Goal: Task Accomplishment & Management: Complete application form

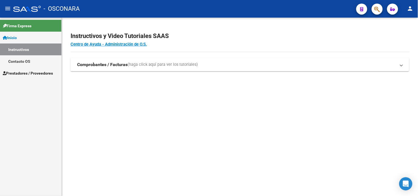
click at [25, 61] on link "Contacto OS" at bounding box center [30, 61] width 61 height 12
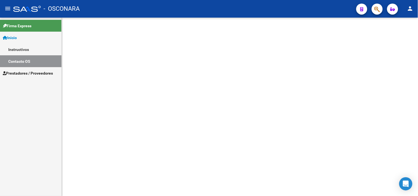
click at [28, 72] on span "Prestadores / Proveedores" at bounding box center [28, 73] width 50 height 6
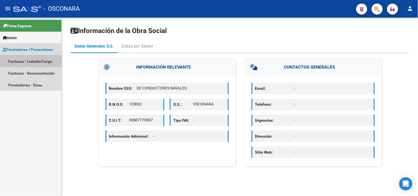
click at [29, 61] on link "Facturas - Listado/Carga" at bounding box center [30, 61] width 61 height 12
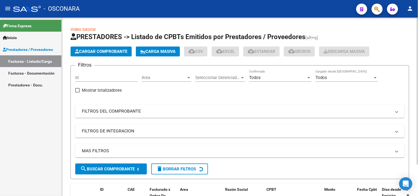
click at [126, 110] on mat-panel-title "FILTROS DEL COMPROBANTE" at bounding box center [236, 111] width 309 height 6
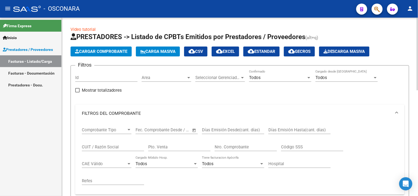
click at [252, 147] on input "Nro. Comprobante" at bounding box center [245, 147] width 62 height 5
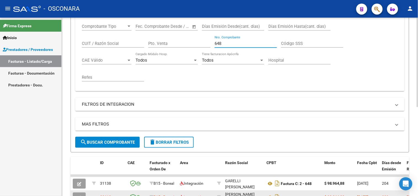
scroll to position [178, 0]
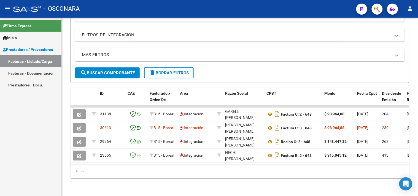
type input "648"
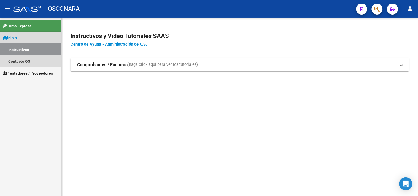
click at [40, 48] on link "Instructivos" at bounding box center [30, 49] width 61 height 12
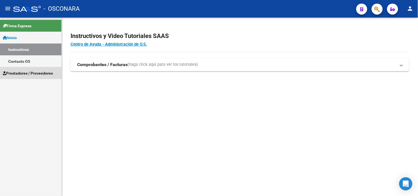
click at [35, 69] on link "Prestadores / Proveedores" at bounding box center [30, 73] width 61 height 12
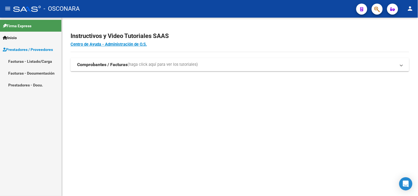
click at [33, 61] on link "Facturas - Listado/Carga" at bounding box center [30, 61] width 61 height 12
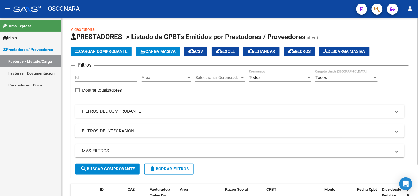
click at [110, 112] on mat-panel-title "FILTROS DEL COMPROBANTE" at bounding box center [236, 111] width 309 height 6
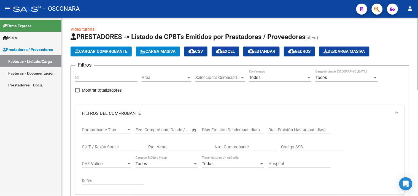
click at [229, 145] on input "Nro. Comprobante" at bounding box center [245, 147] width 62 height 5
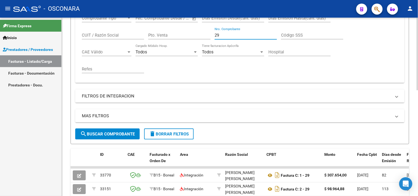
scroll to position [122, 0]
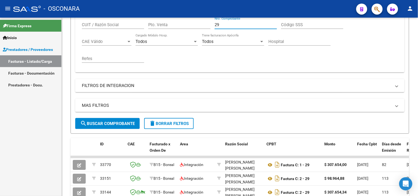
type input "29"
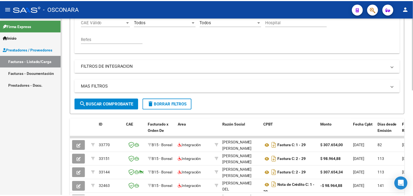
scroll to position [153, 0]
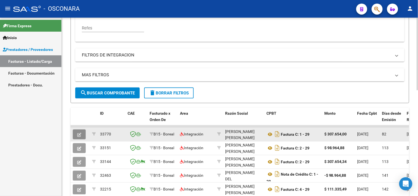
click at [83, 135] on button "button" at bounding box center [79, 134] width 13 height 10
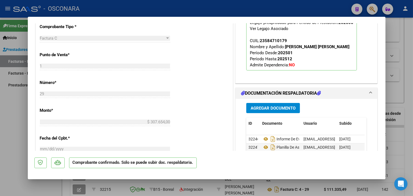
scroll to position [336, 0]
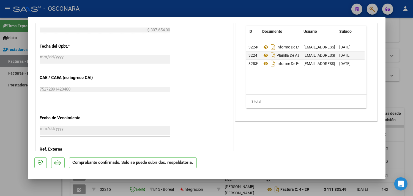
click at [12, 154] on div at bounding box center [206, 98] width 413 height 196
type input "$ 0,00"
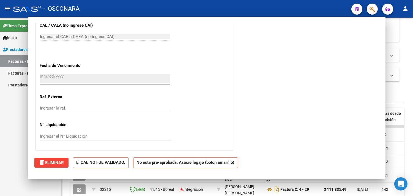
scroll to position [274, 0]
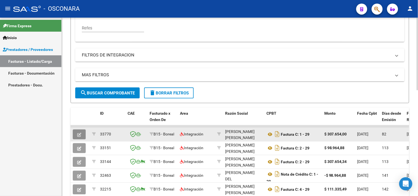
click at [83, 132] on button "button" at bounding box center [79, 134] width 13 height 10
